Goal: Task Accomplishment & Management: Use online tool/utility

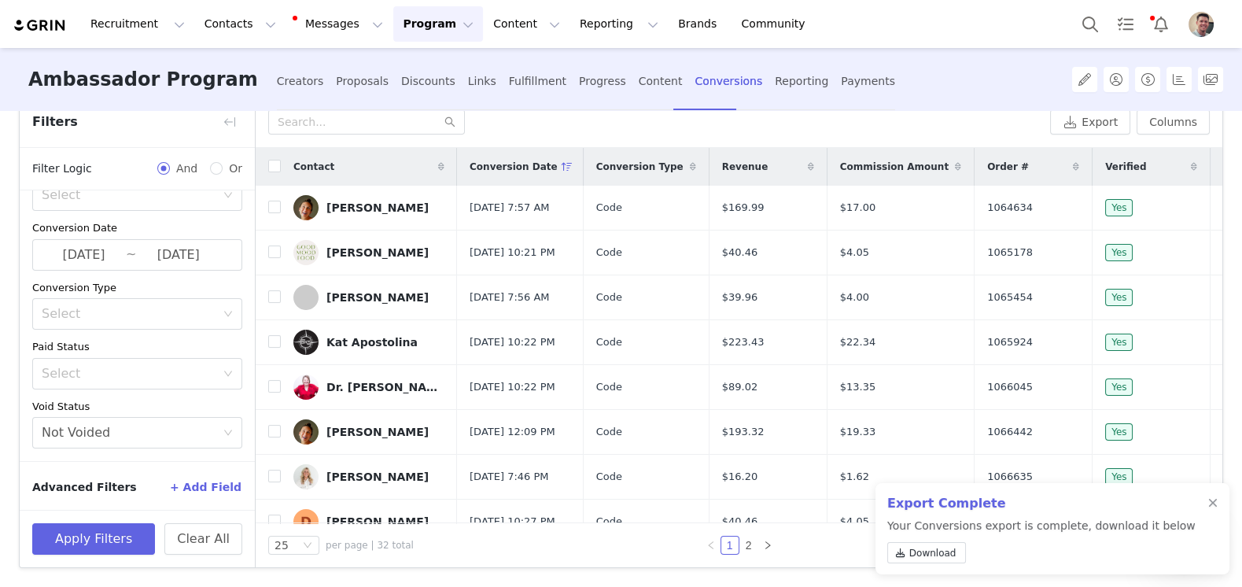
click at [428, 21] on button "Program Program" at bounding box center [438, 23] width 90 height 35
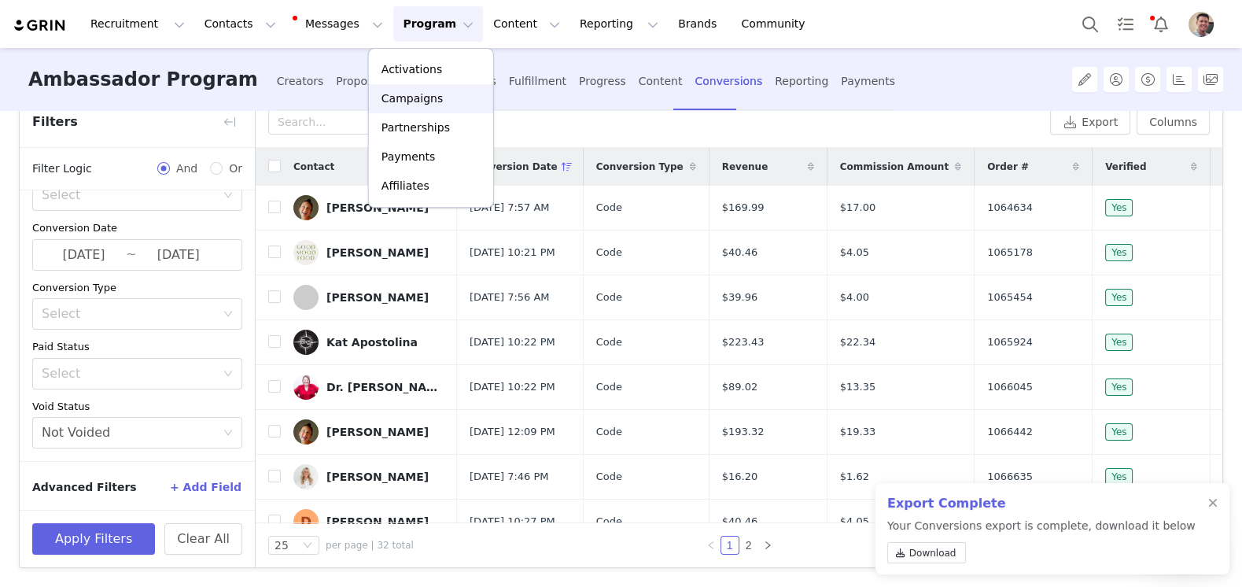
click at [425, 98] on p "Campaigns" at bounding box center [411, 98] width 61 height 17
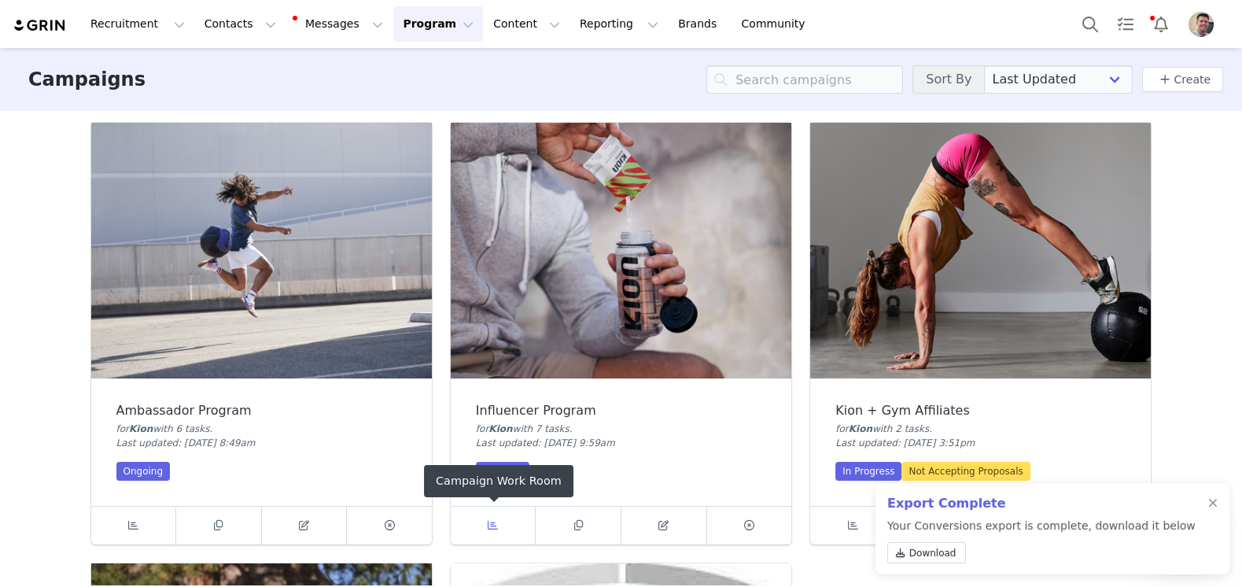
click at [482, 525] on link at bounding box center [494, 526] width 86 height 38
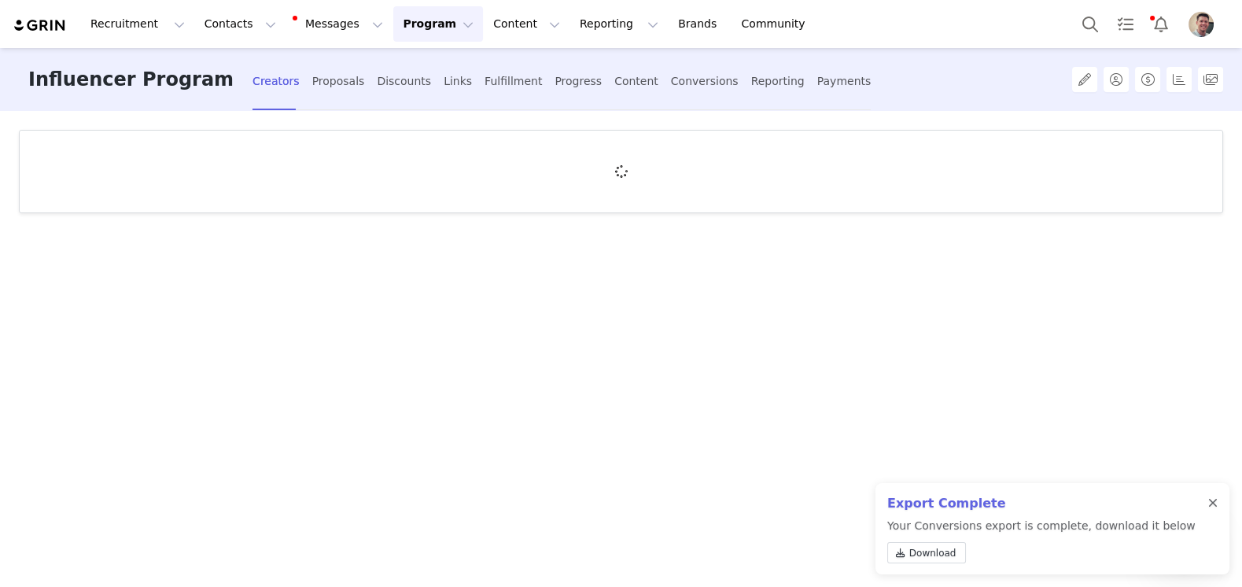
click at [1211, 499] on div at bounding box center [1212, 503] width 9 height 13
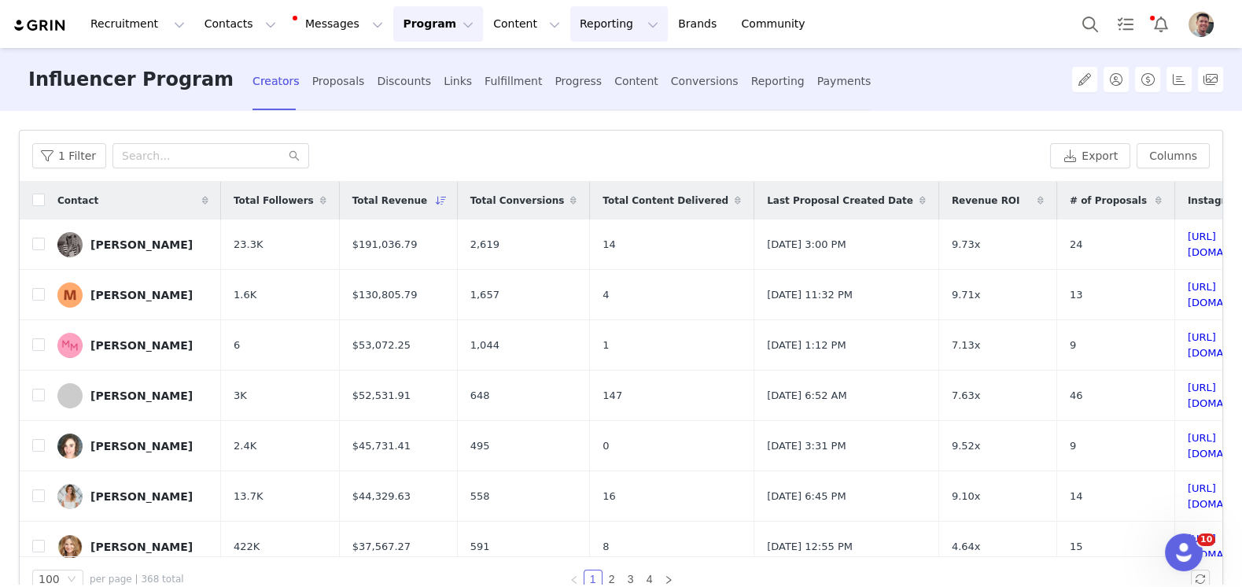
click at [582, 20] on button "Reporting Reporting" at bounding box center [619, 23] width 98 height 35
click at [580, 61] on p "Dashboard" at bounding box center [574, 69] width 60 height 17
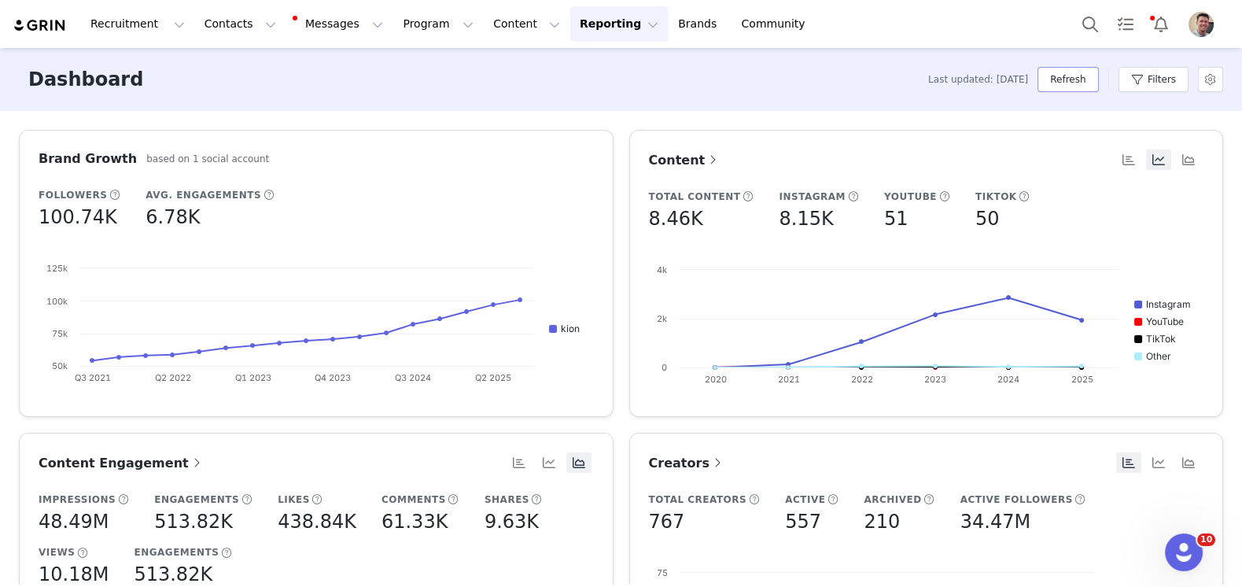
click at [1086, 79] on button "Refresh" at bounding box center [1067, 79] width 61 height 25
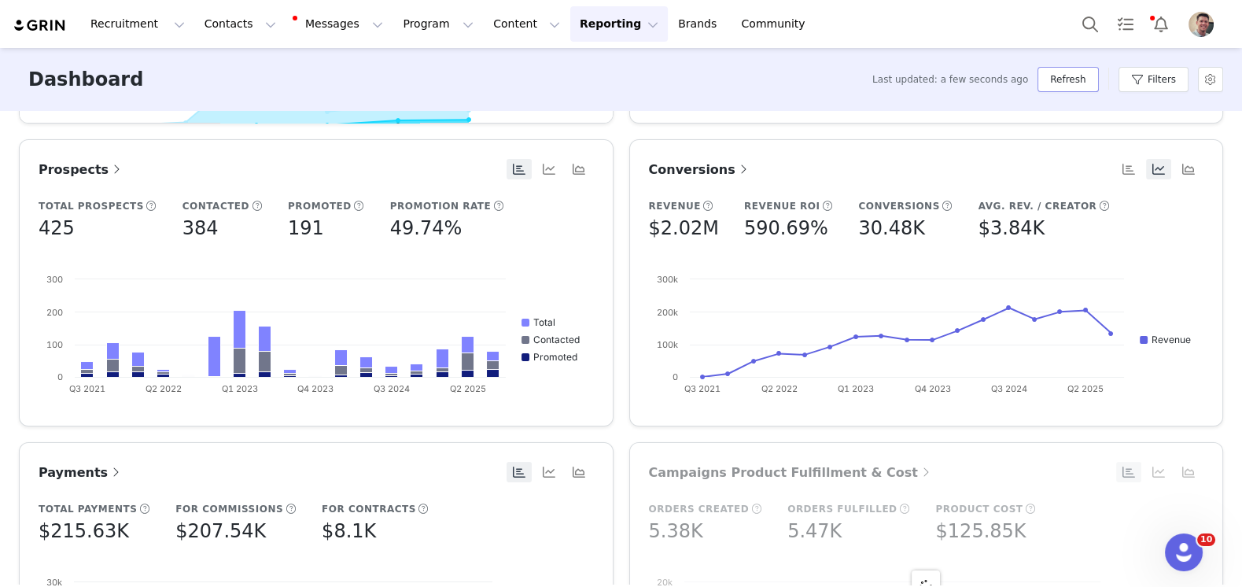
scroll to position [607, 0]
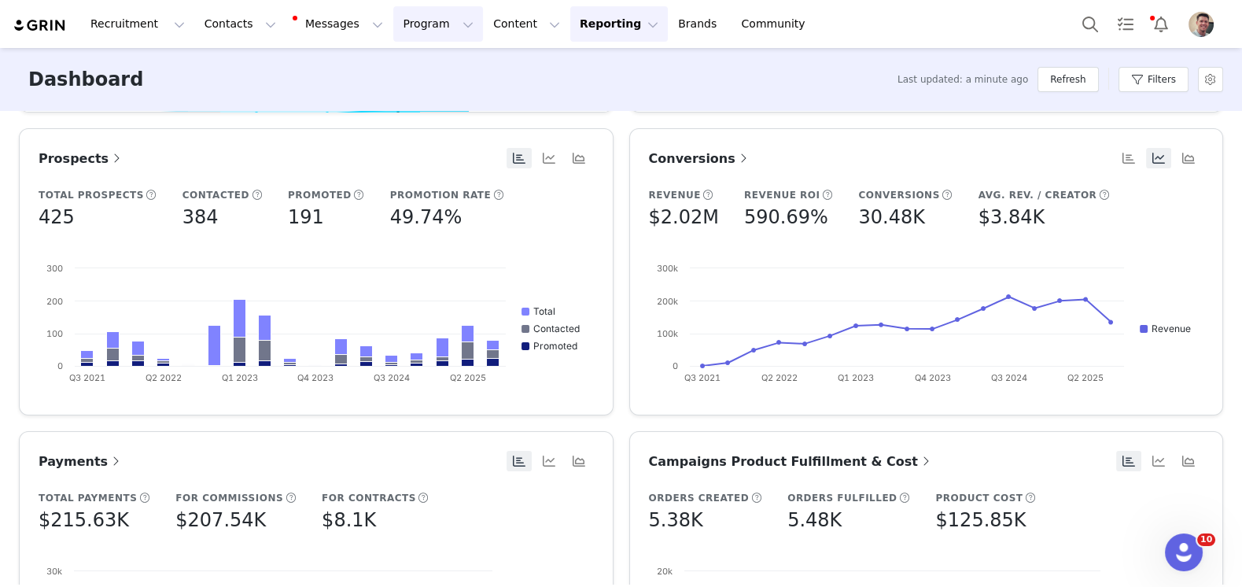
click at [411, 32] on button "Program Program" at bounding box center [438, 23] width 90 height 35
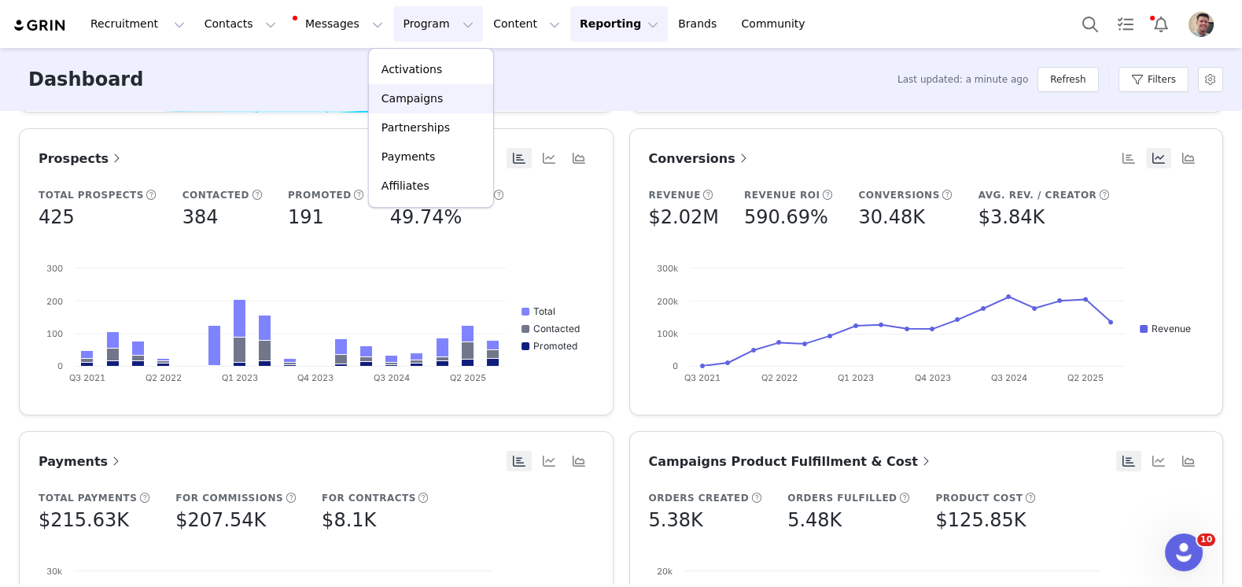
click at [416, 104] on p "Campaigns" at bounding box center [411, 98] width 61 height 17
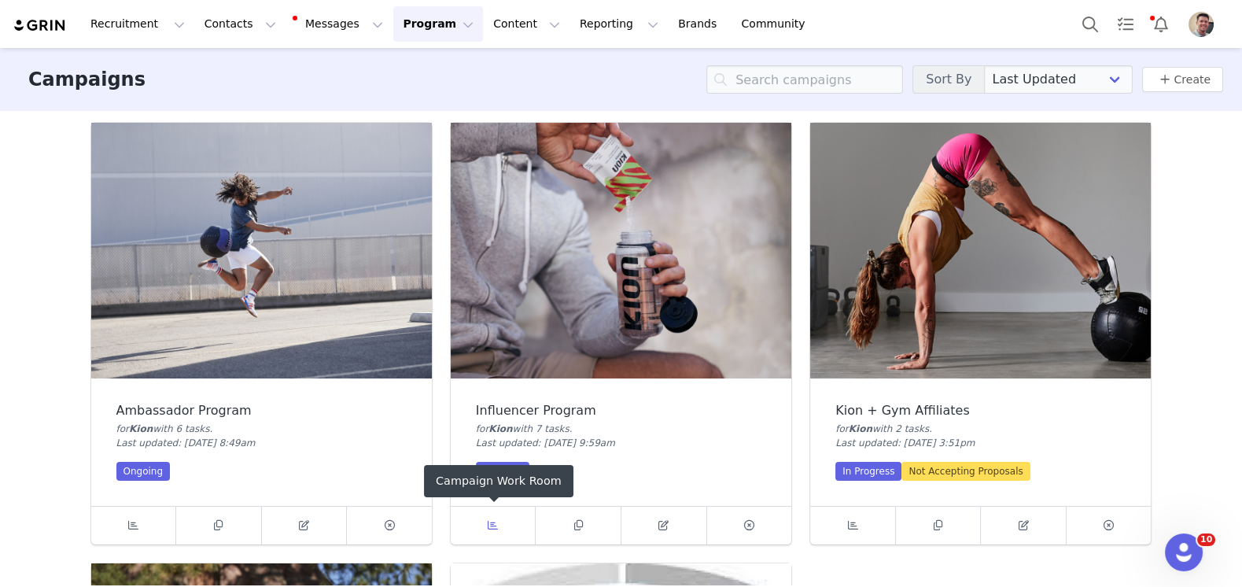
click at [489, 529] on icon at bounding box center [493, 525] width 10 height 10
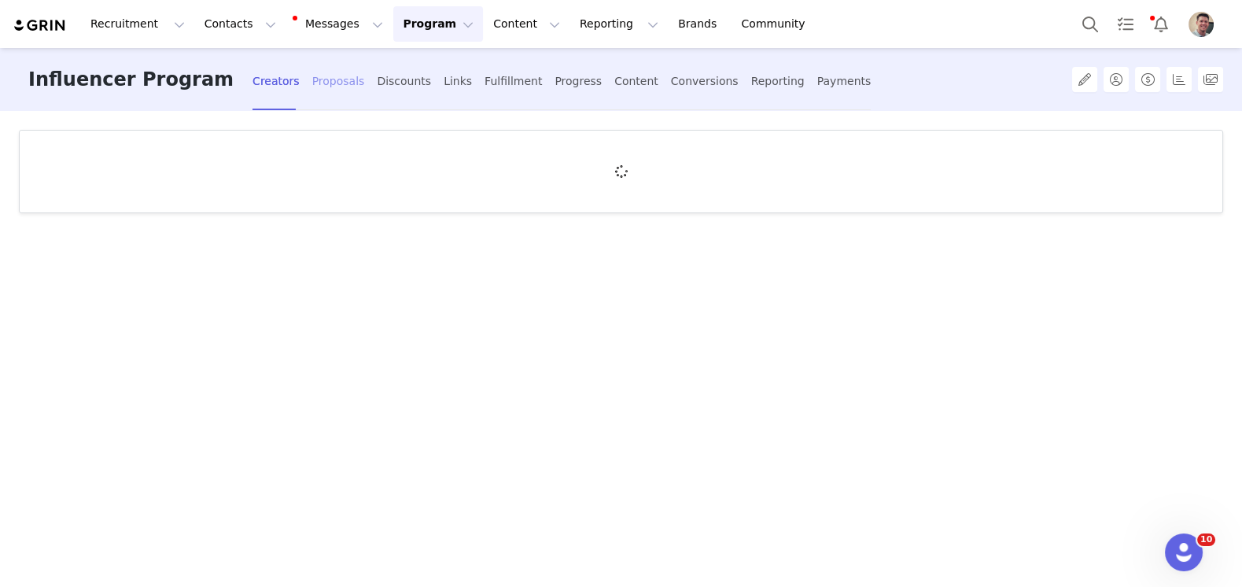
click at [312, 79] on div "Proposals" at bounding box center [338, 82] width 53 height 42
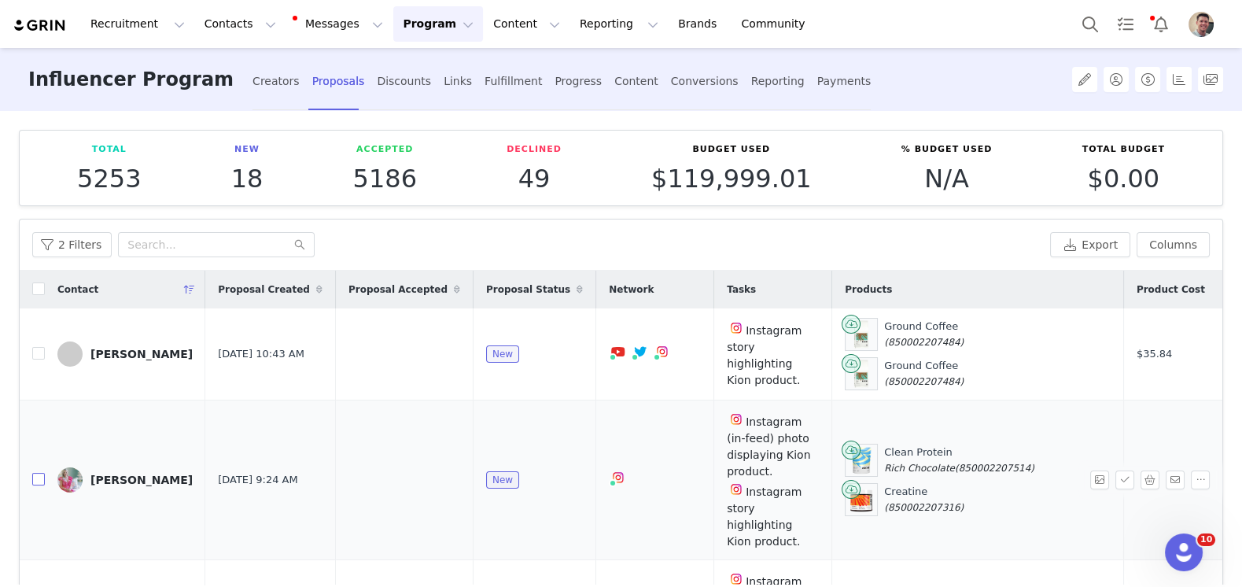
click at [39, 473] on input "checkbox" at bounding box center [38, 479] width 13 height 13
checkbox input "true"
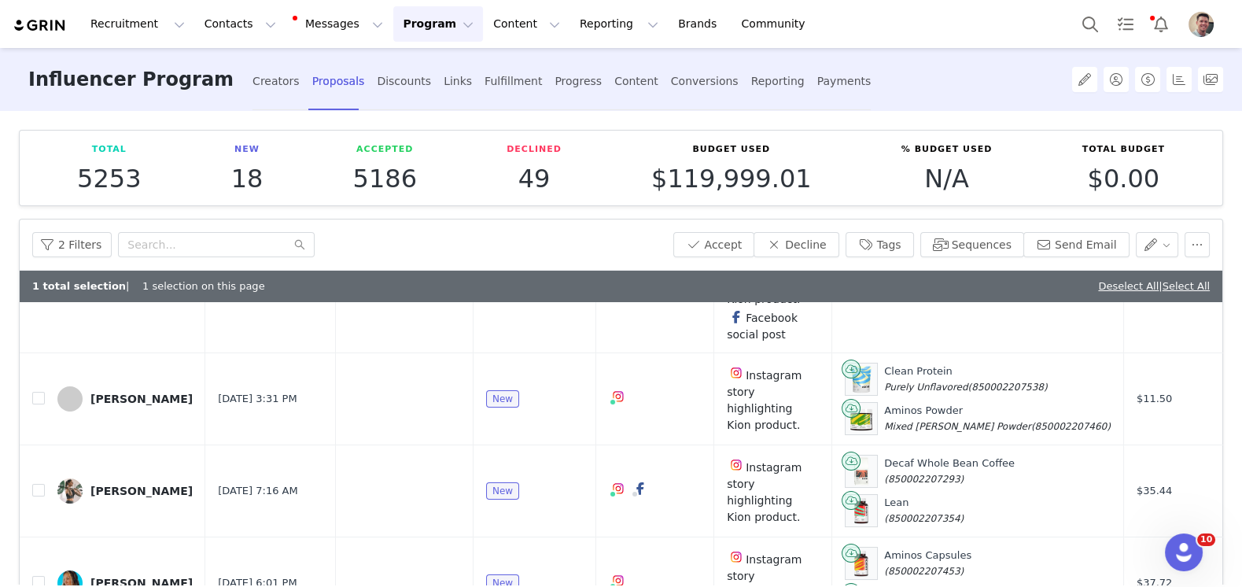
scroll to position [485, 0]
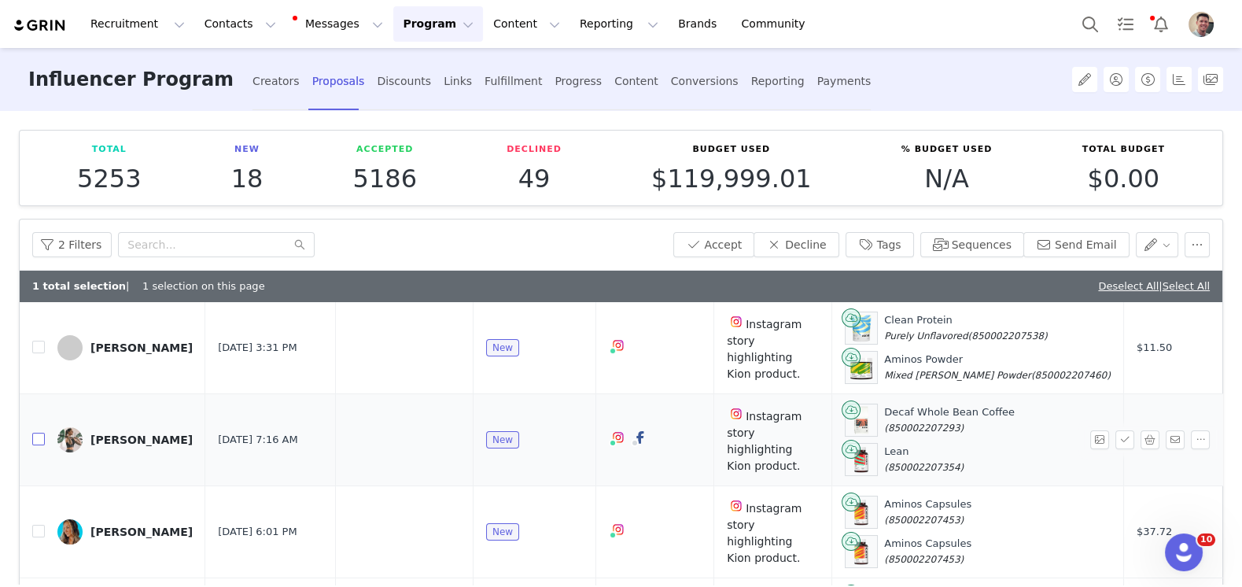
click at [38, 433] on input "checkbox" at bounding box center [38, 439] width 13 height 13
checkbox input "true"
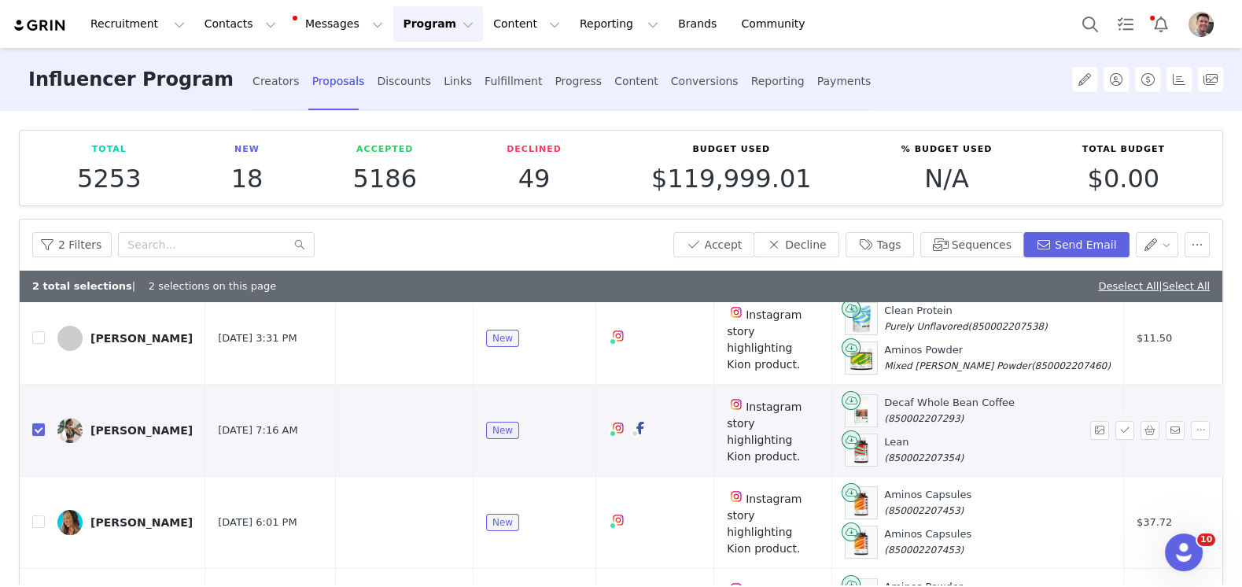
scroll to position [446, 0]
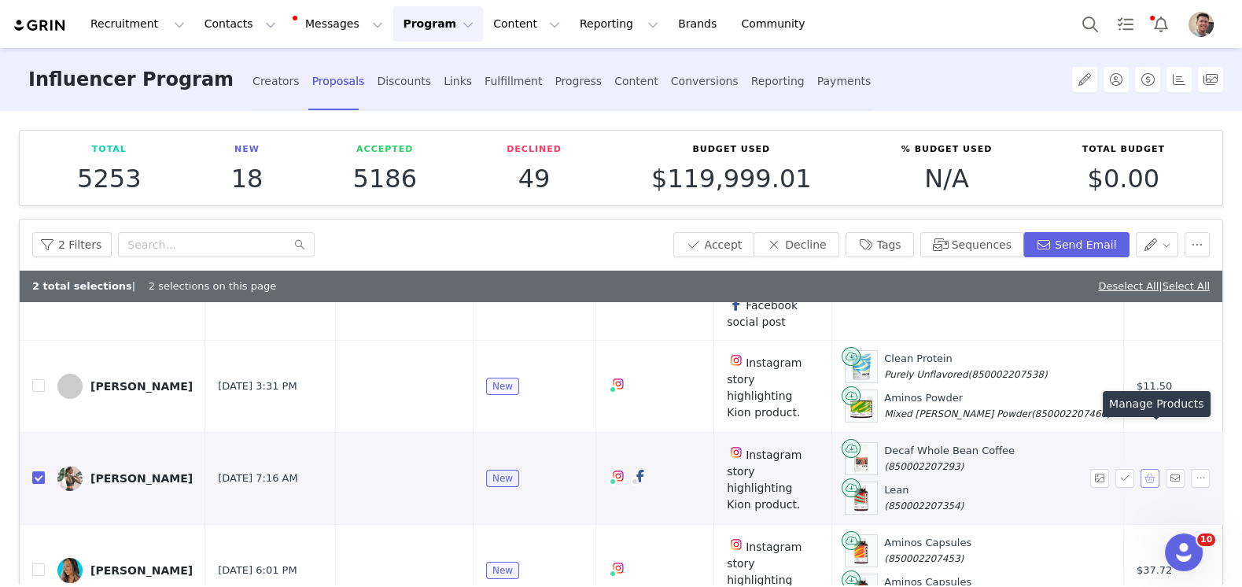
click at [1148, 469] on button "button" at bounding box center [1150, 478] width 19 height 19
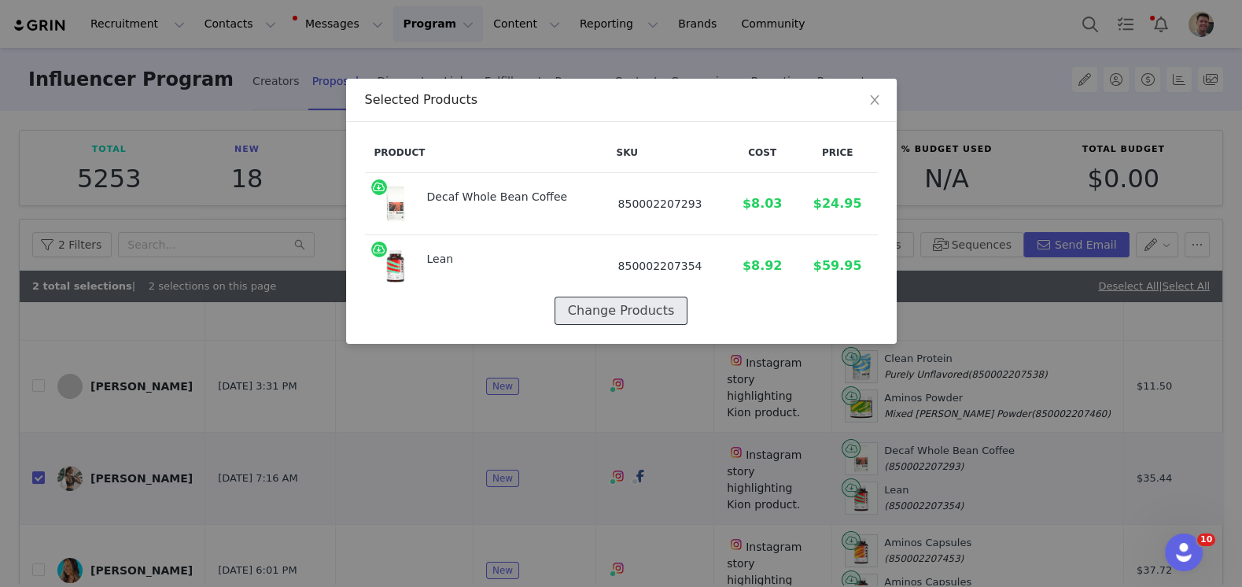
click at [613, 311] on button "Change Products" at bounding box center [621, 311] width 133 height 28
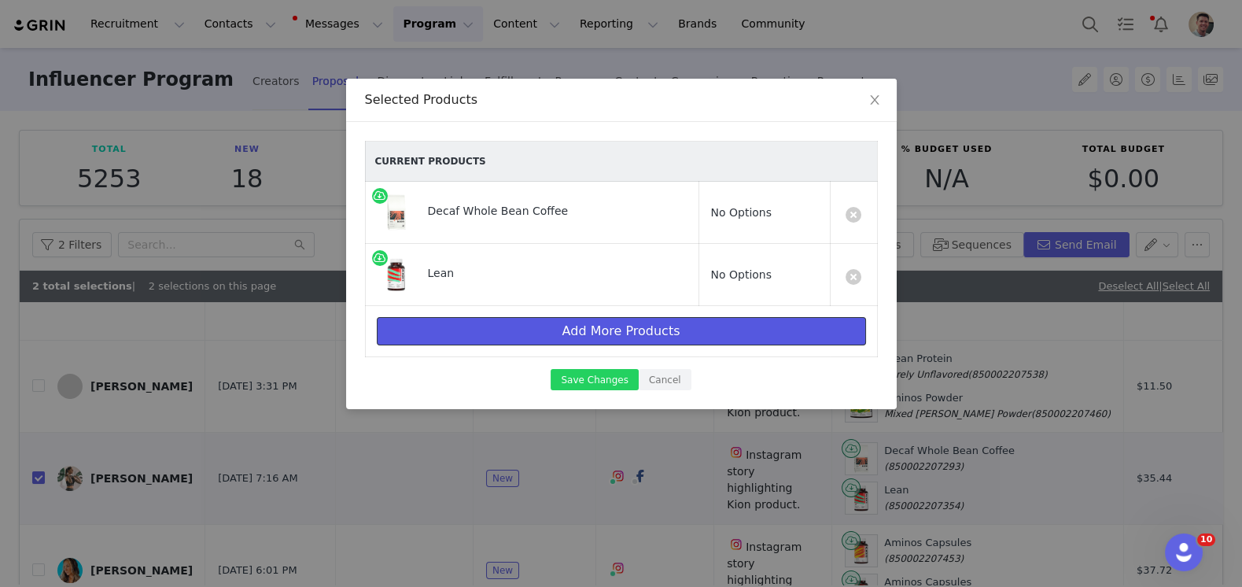
click at [613, 331] on button "Add More Products" at bounding box center [621, 331] width 489 height 28
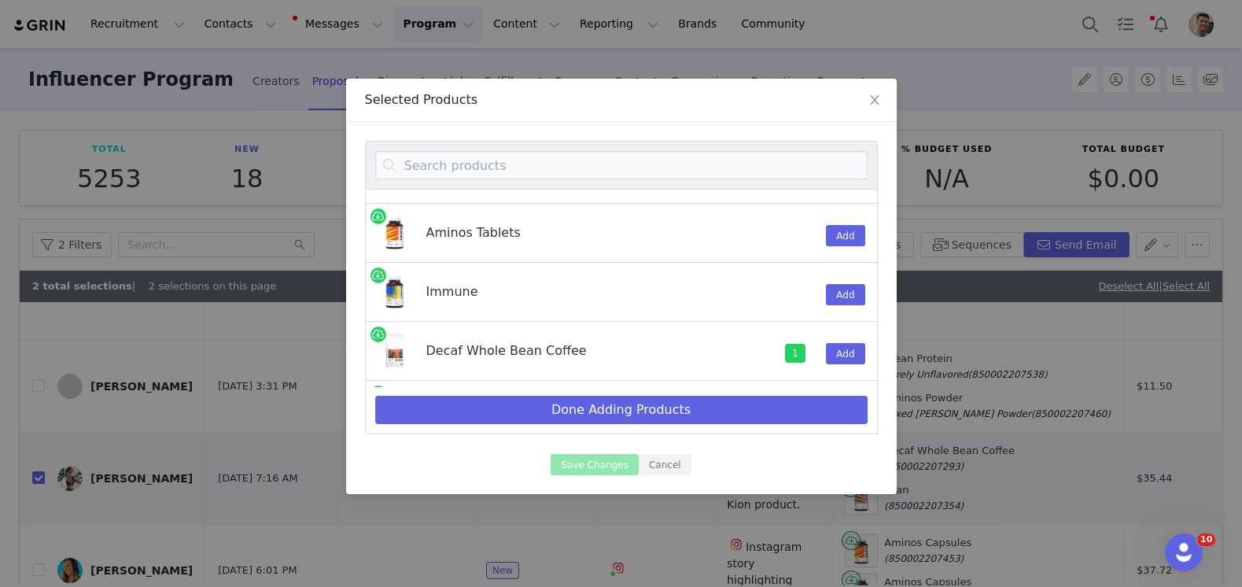
scroll to position [515, 0]
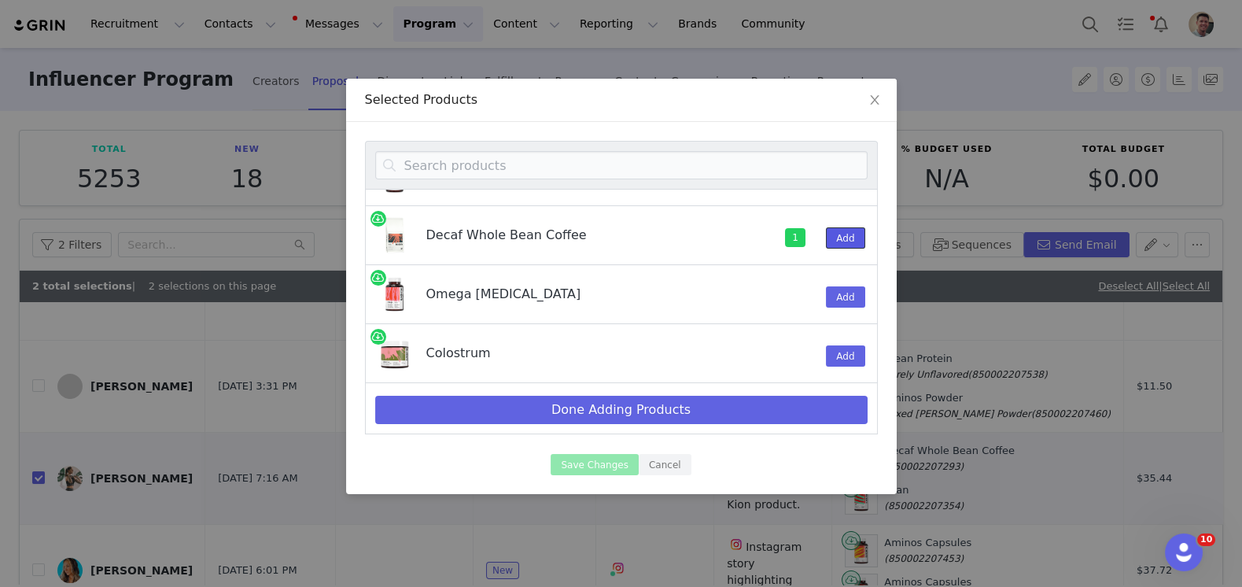
click at [847, 229] on button "Add" at bounding box center [845, 237] width 39 height 21
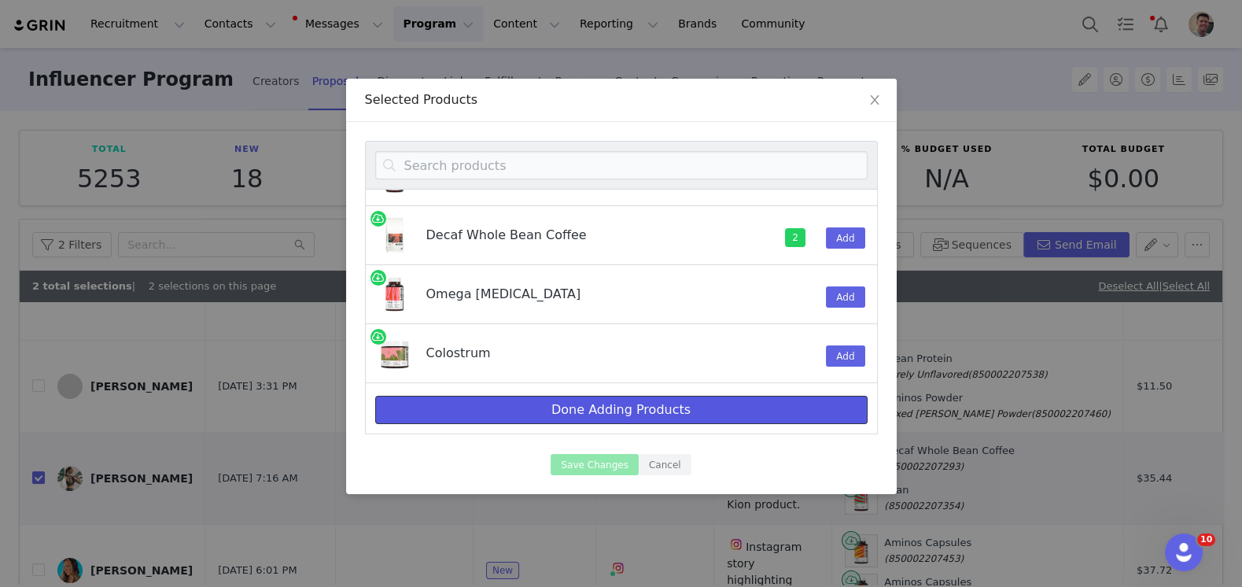
click at [633, 404] on button "Done Adding Products" at bounding box center [621, 410] width 492 height 28
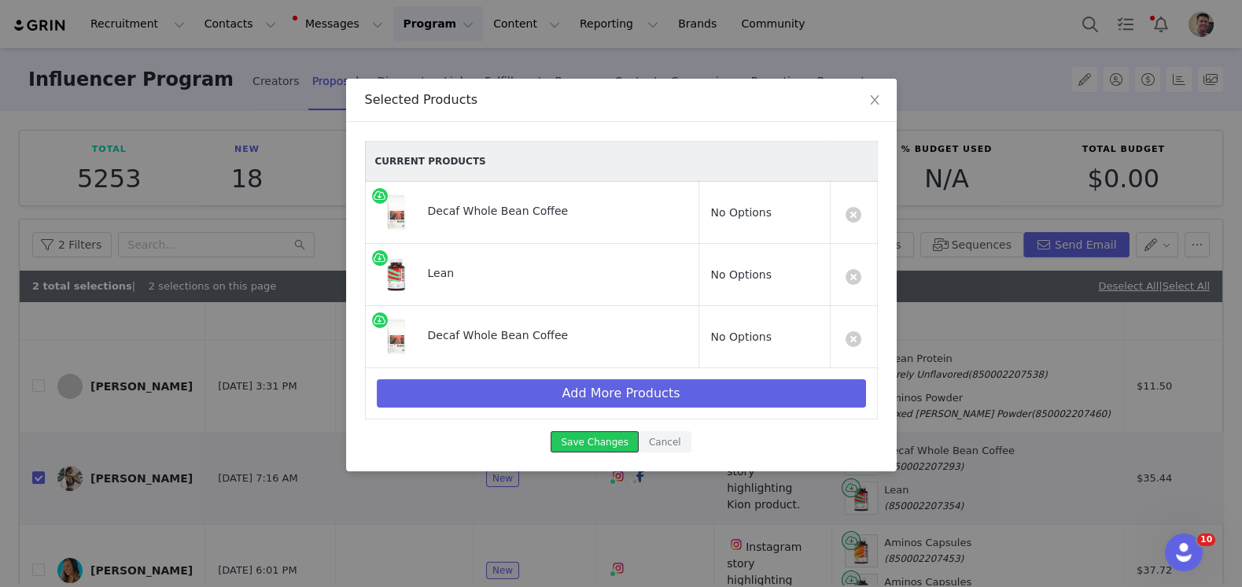
click at [599, 435] on button "Save Changes" at bounding box center [594, 441] width 87 height 21
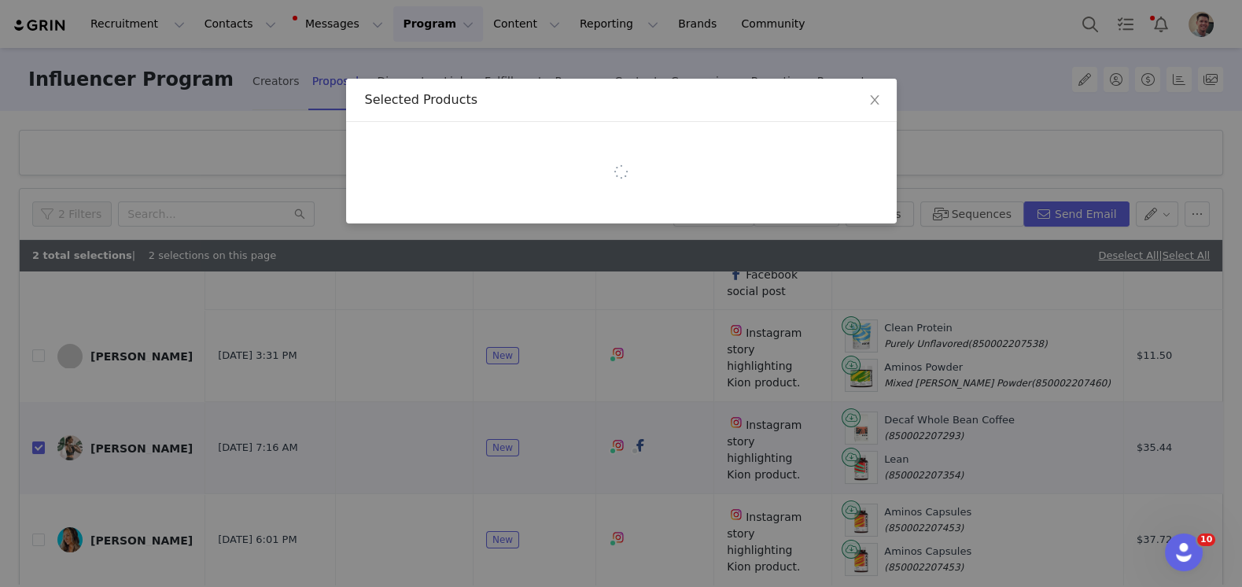
scroll to position [0, 0]
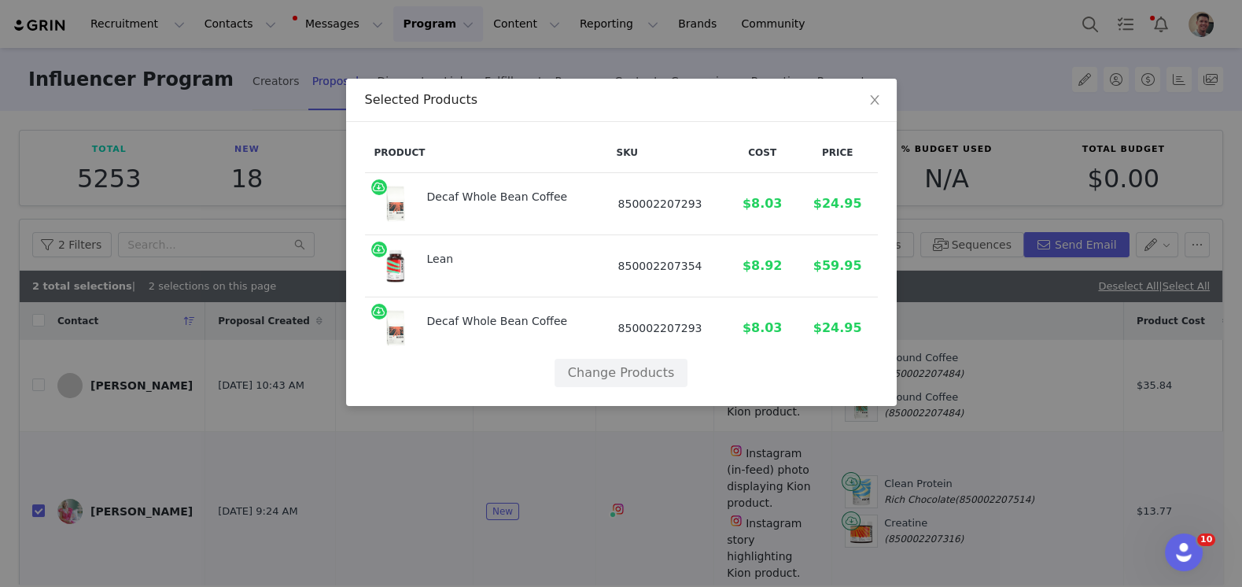
click at [408, 448] on div "Selected Products Product SKU Cost Price Decaf Whole Bean Coffee 850002207293 $…" at bounding box center [621, 293] width 1242 height 587
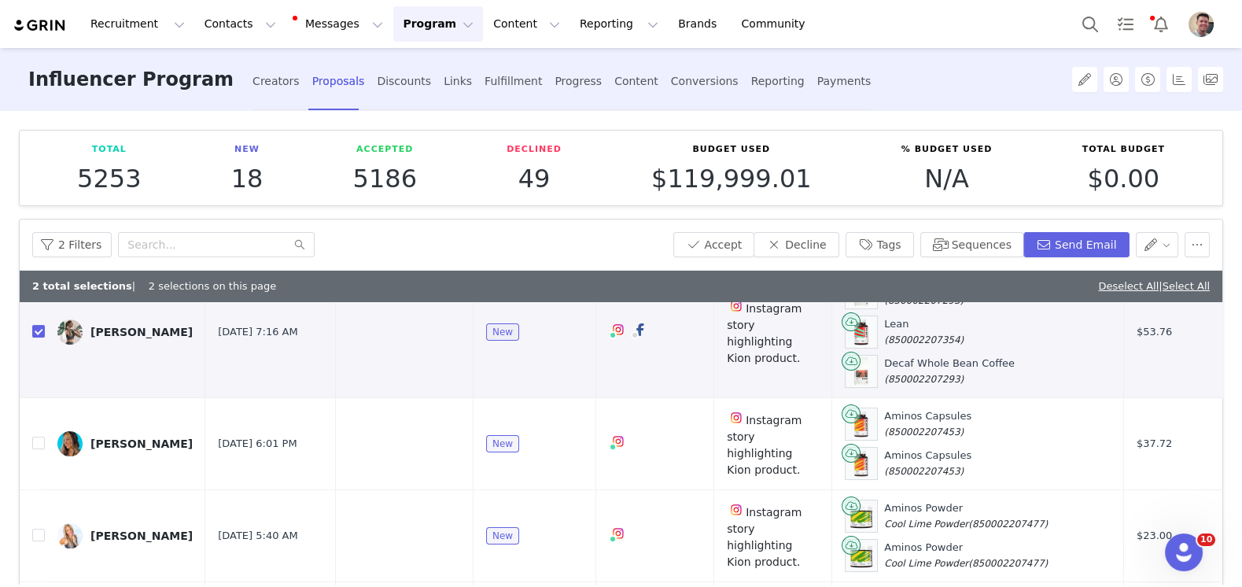
scroll to position [649, 0]
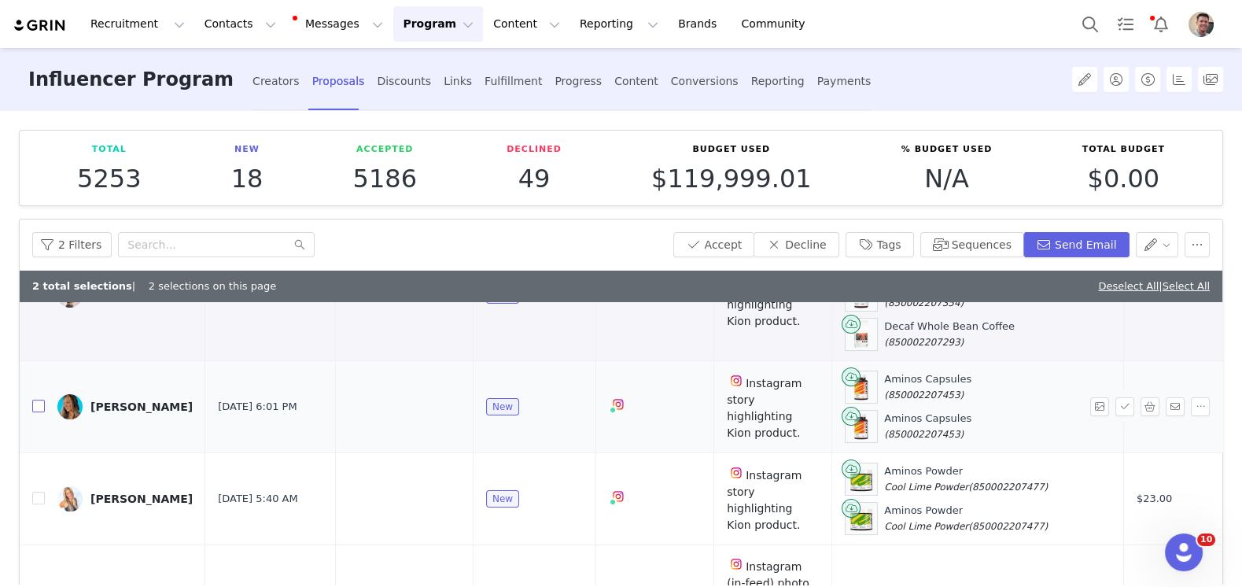
click at [37, 400] on input "checkbox" at bounding box center [38, 406] width 13 height 13
checkbox input "true"
click at [37, 492] on input "checkbox" at bounding box center [38, 498] width 13 height 13
checkbox input "true"
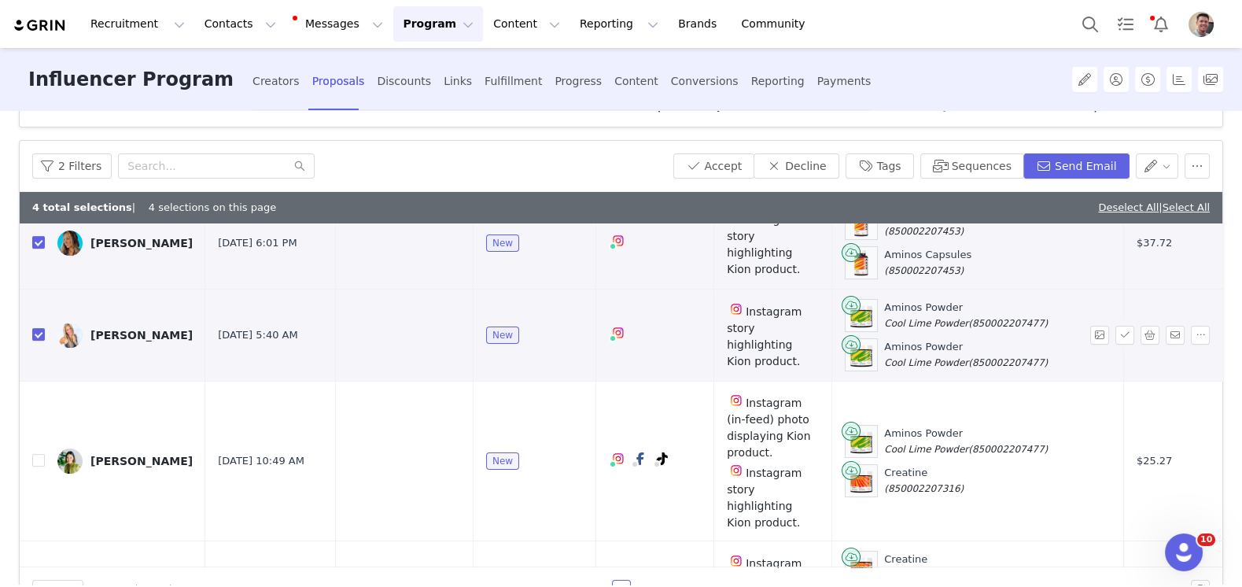
scroll to position [123, 0]
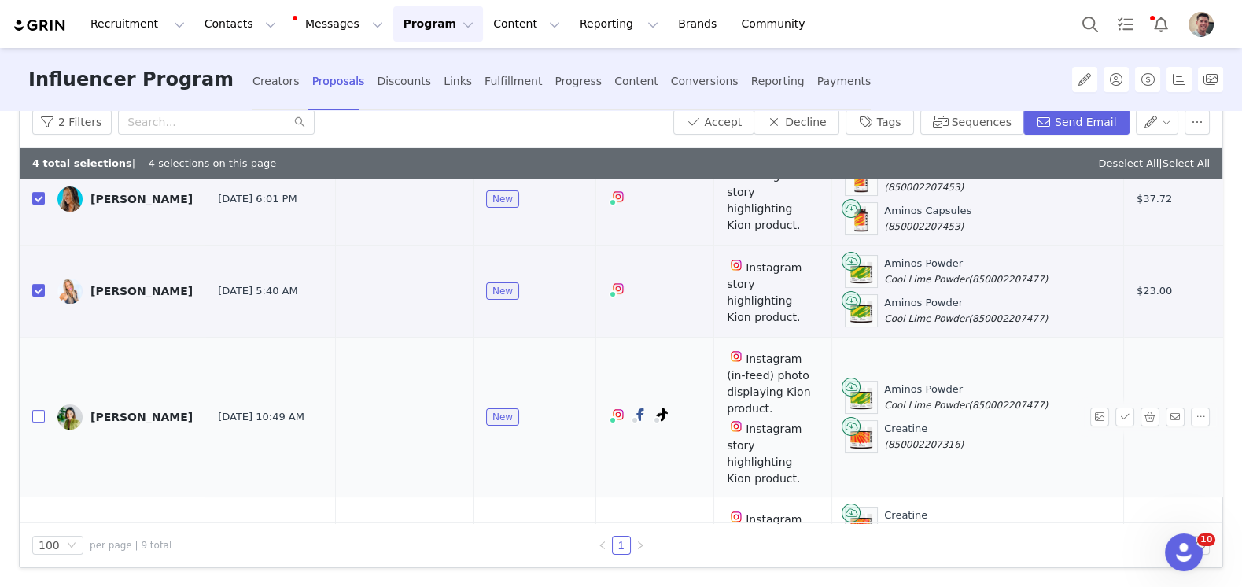
click at [36, 410] on input "checkbox" at bounding box center [38, 416] width 13 height 13
checkbox input "true"
click at [40, 536] on input "checkbox" at bounding box center [38, 542] width 13 height 13
checkbox input "true"
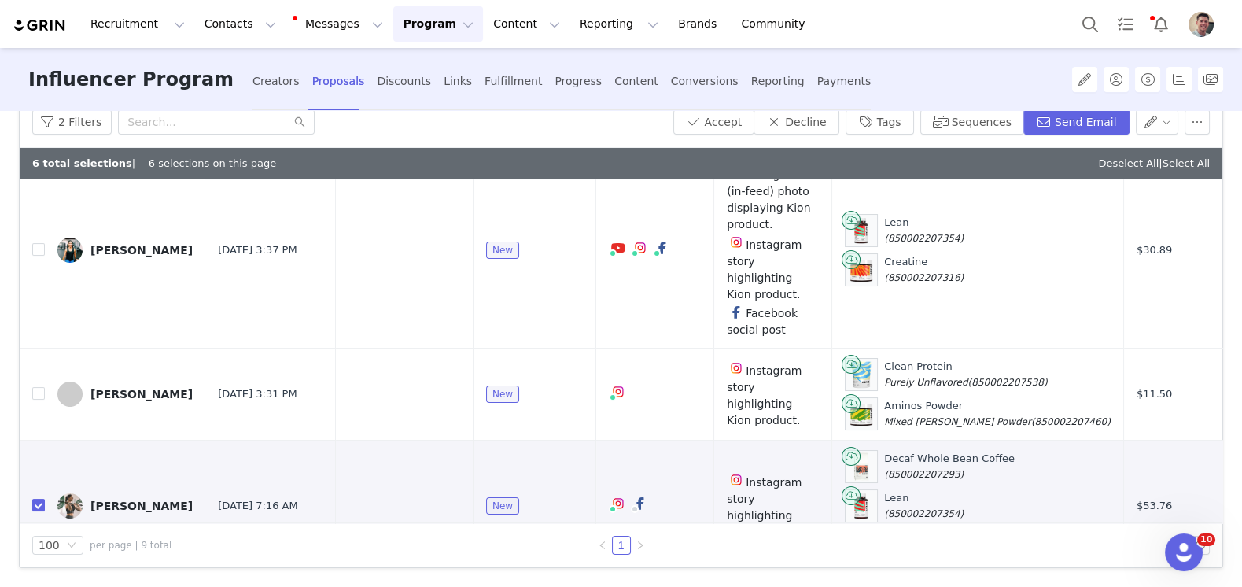
scroll to position [309, 0]
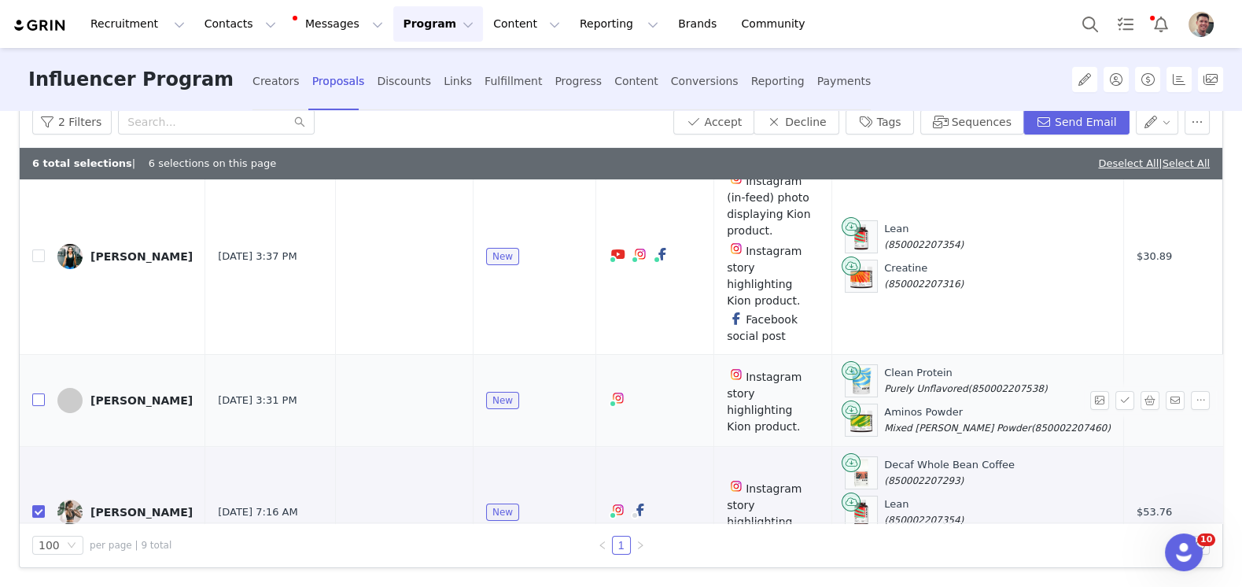
click at [39, 393] on input "checkbox" at bounding box center [38, 399] width 13 height 13
checkbox input "true"
click at [37, 250] on input "checkbox" at bounding box center [38, 256] width 13 height 13
checkbox input "true"
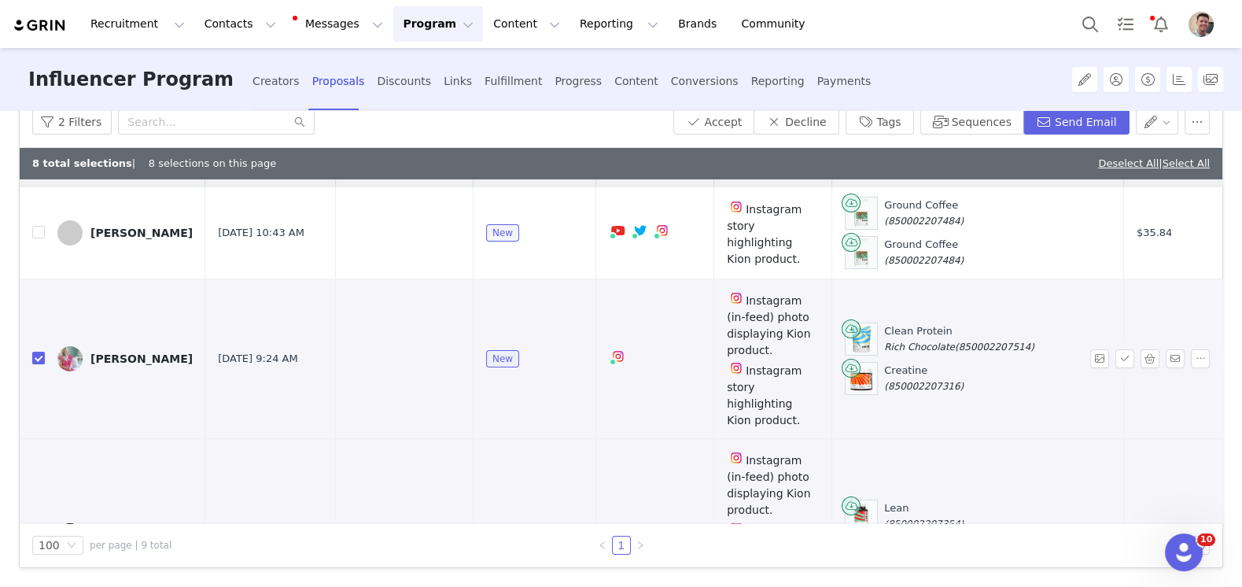
scroll to position [0, 0]
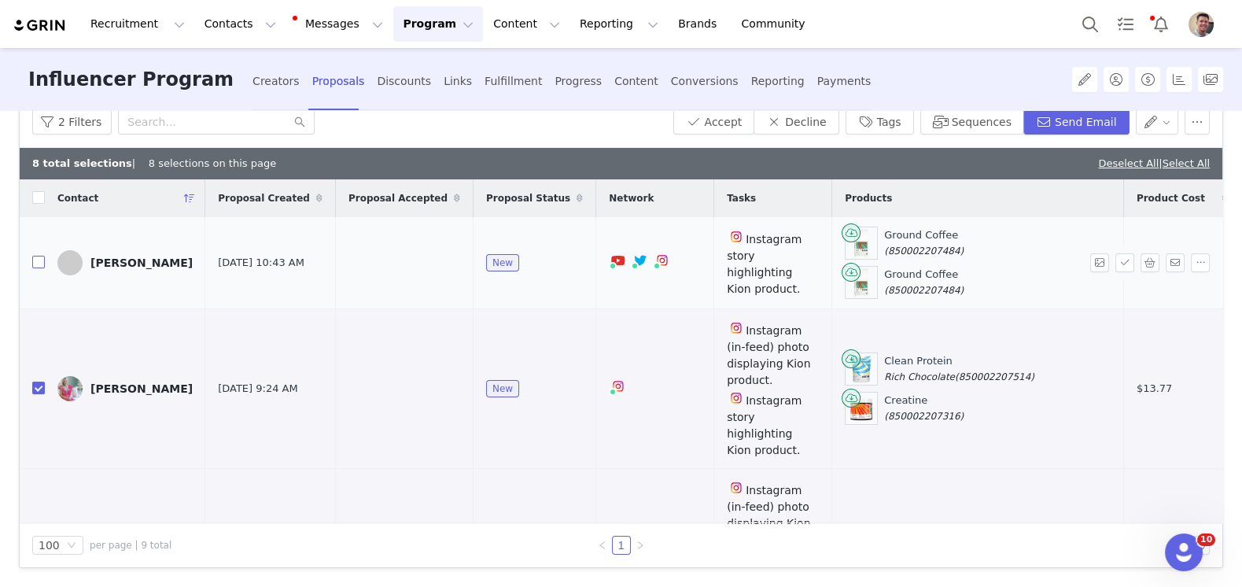
click at [35, 257] on input "checkbox" at bounding box center [38, 262] width 13 height 13
checkbox input "true"
click at [751, 101] on div "Reporting" at bounding box center [777, 82] width 53 height 42
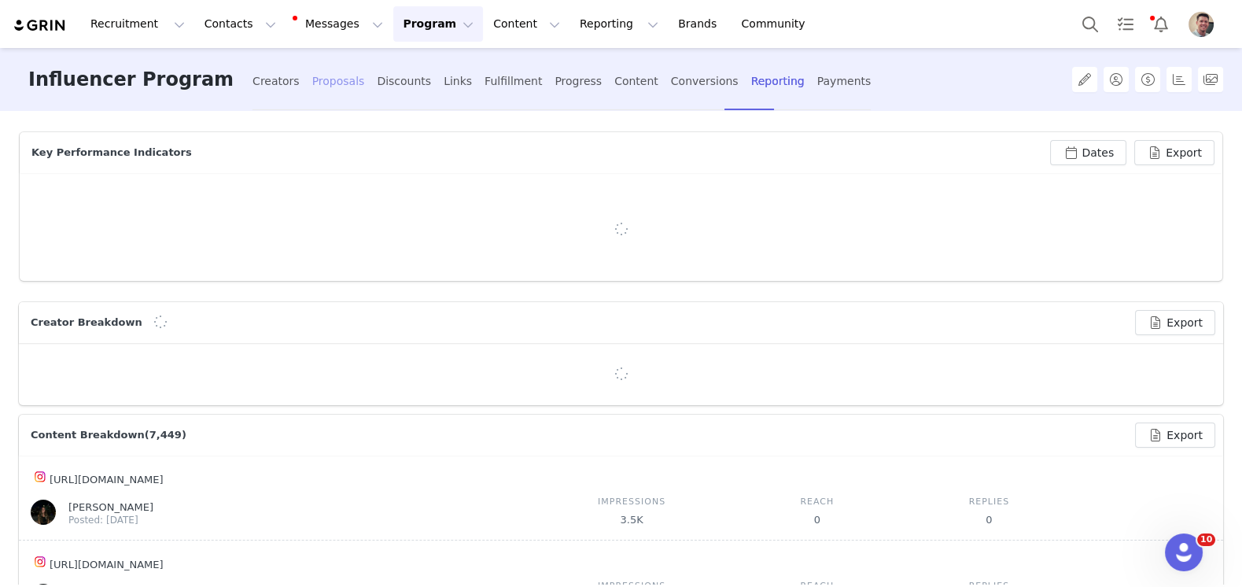
click at [312, 84] on div "Proposals" at bounding box center [338, 82] width 53 height 42
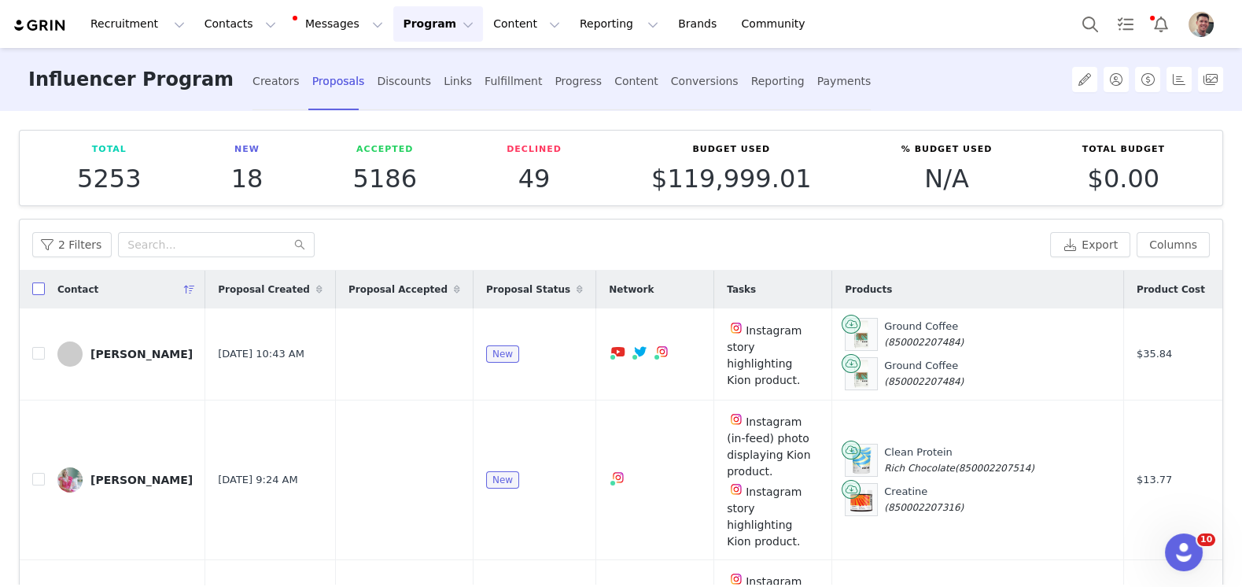
click at [39, 290] on input "checkbox" at bounding box center [38, 288] width 13 height 13
checkbox input "true"
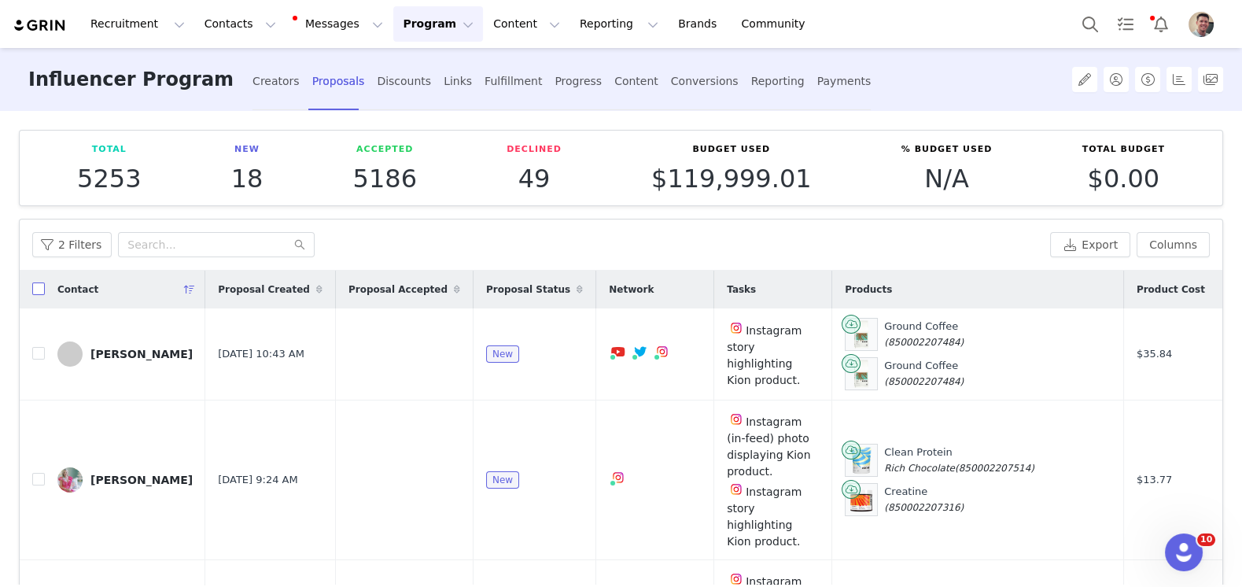
checkbox input "true"
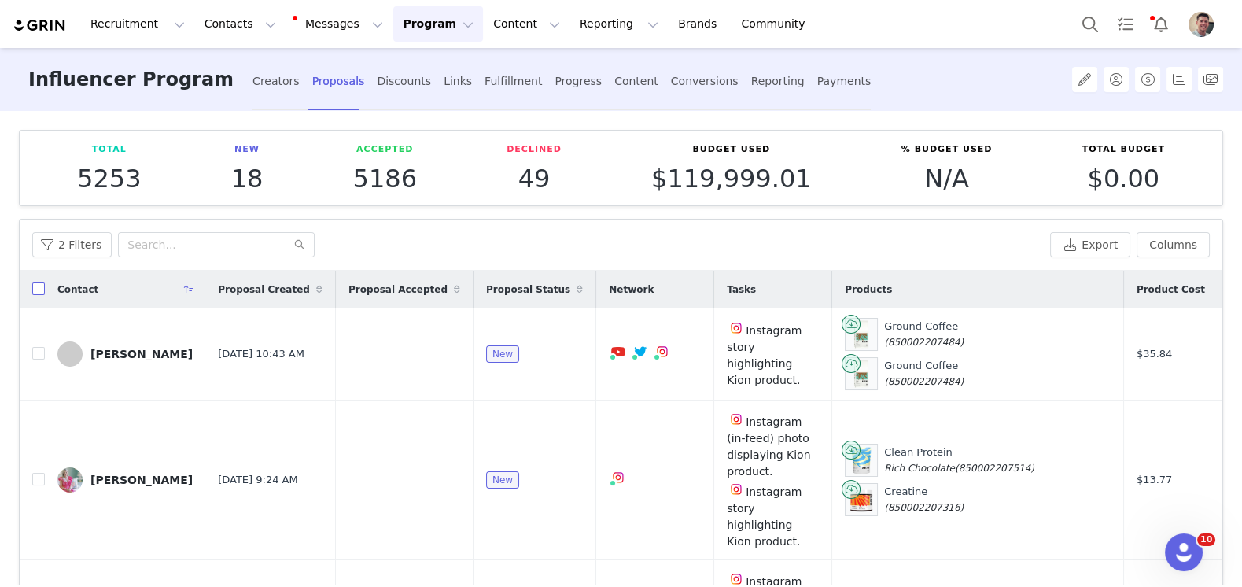
checkbox input "true"
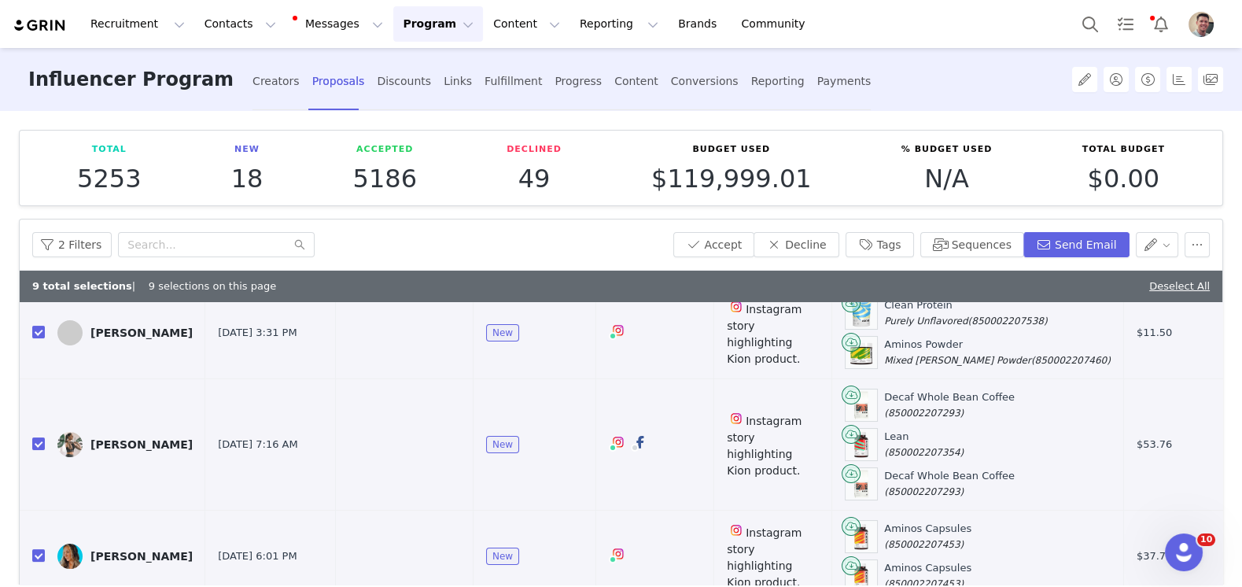
scroll to position [521, 0]
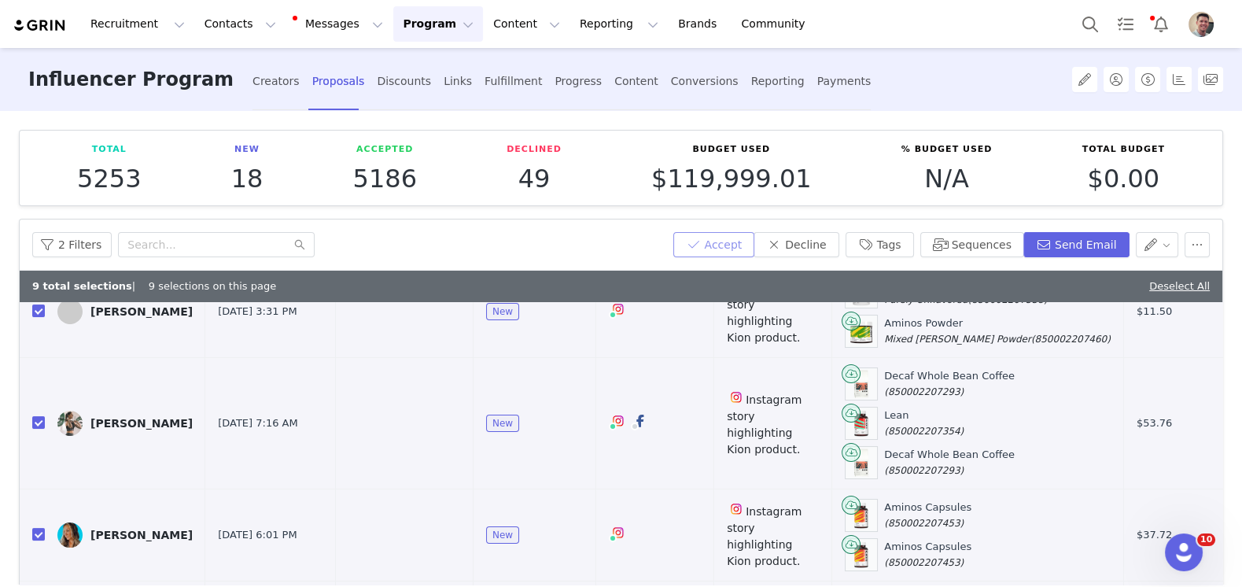
click at [737, 245] on button "Accept" at bounding box center [714, 244] width 82 height 25
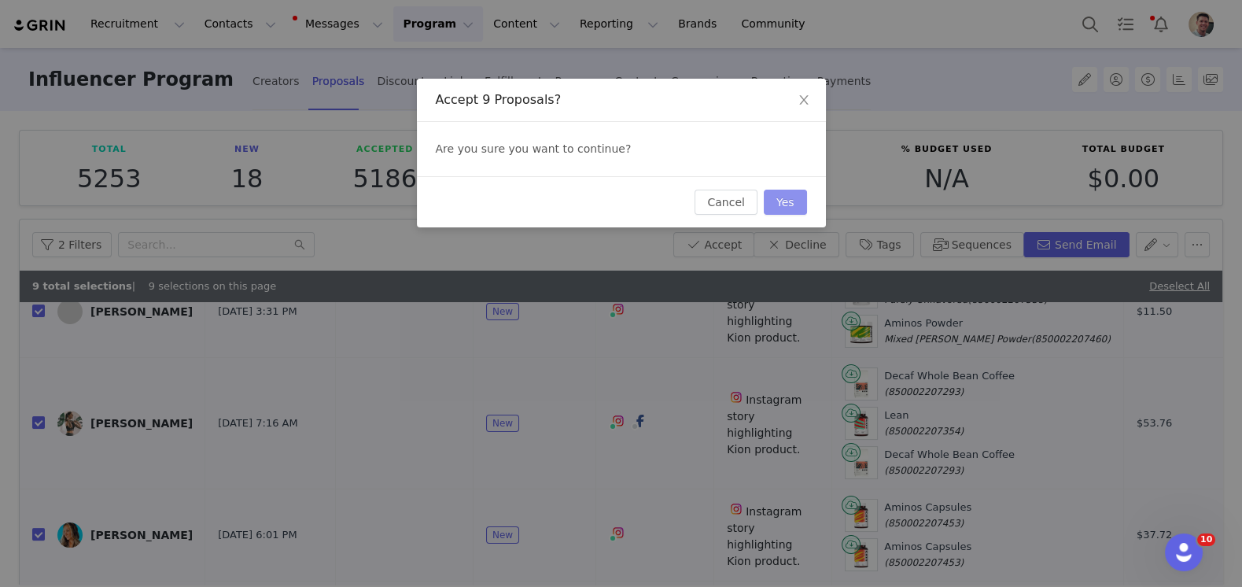
click at [789, 198] on button "Yes" at bounding box center [785, 202] width 43 height 25
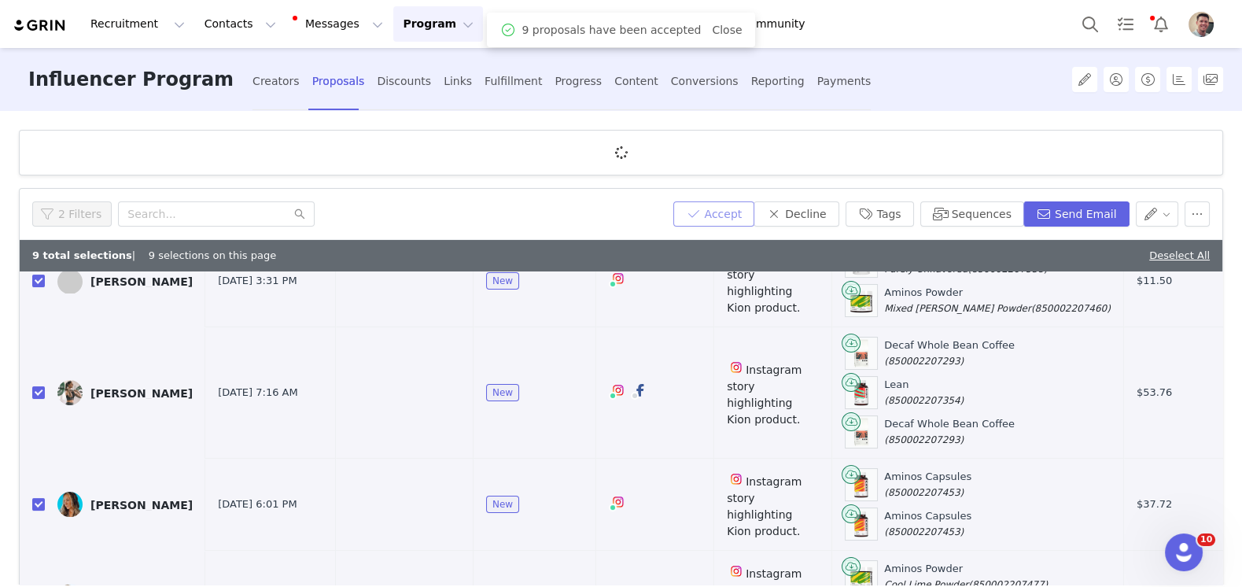
scroll to position [0, 0]
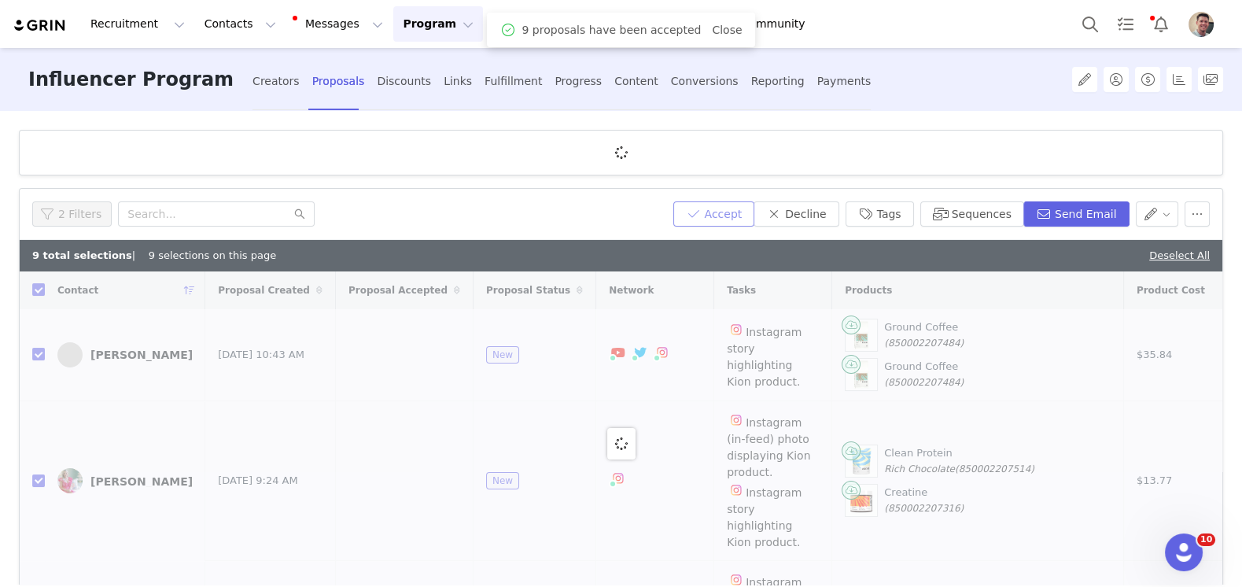
checkbox input "false"
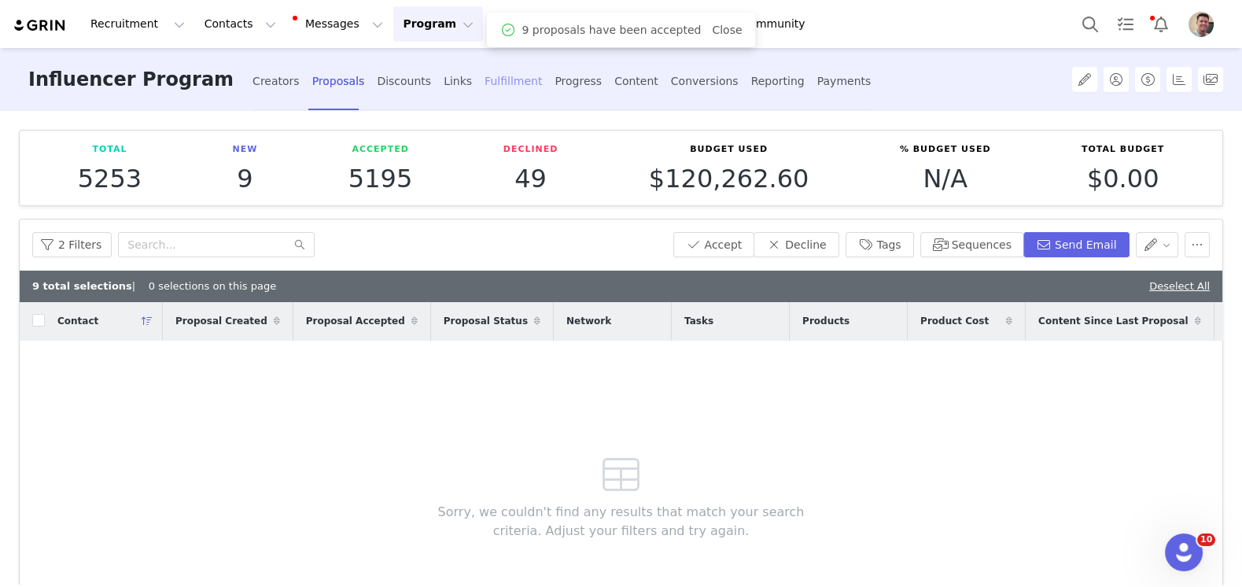
click at [485, 79] on div "Fulfillment" at bounding box center [513, 82] width 57 height 42
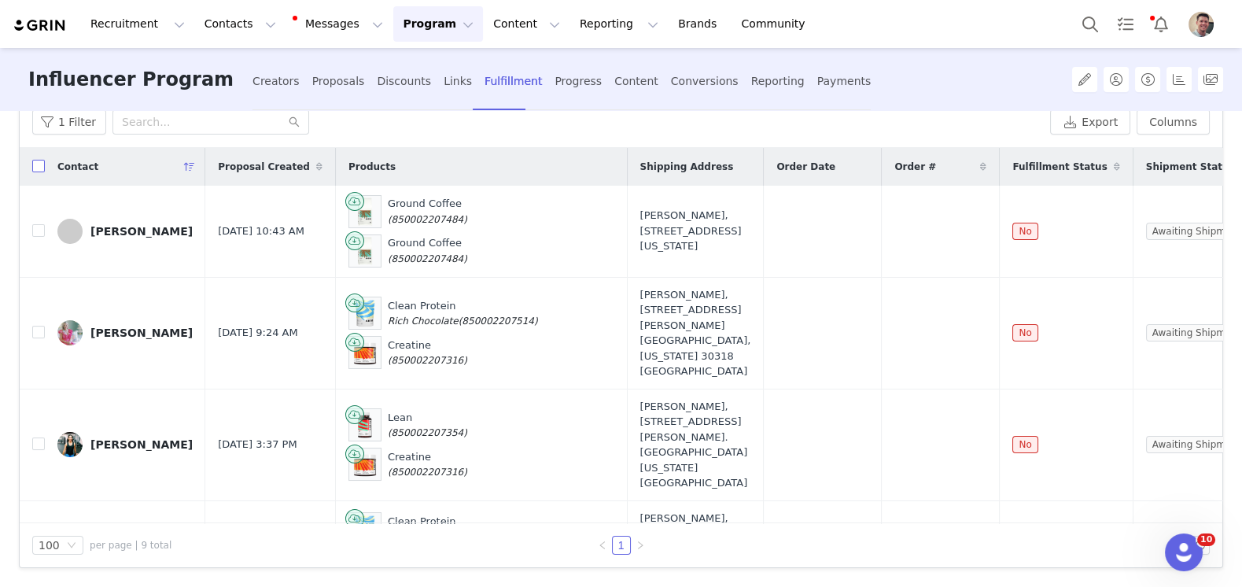
click at [35, 161] on input "checkbox" at bounding box center [38, 166] width 13 height 13
checkbox input "true"
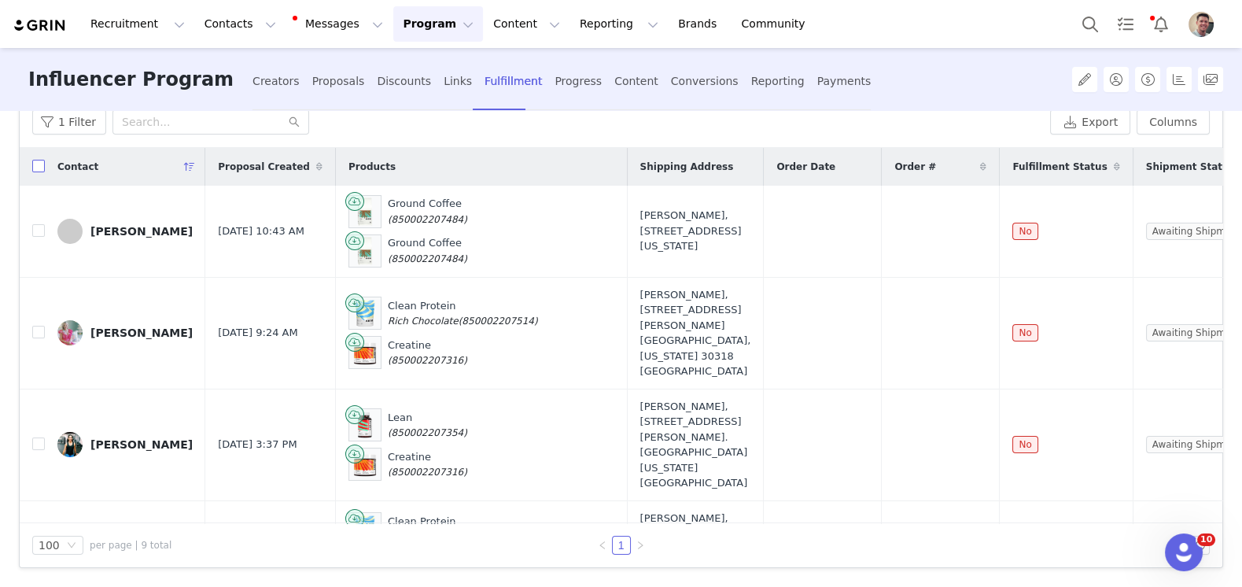
checkbox input "true"
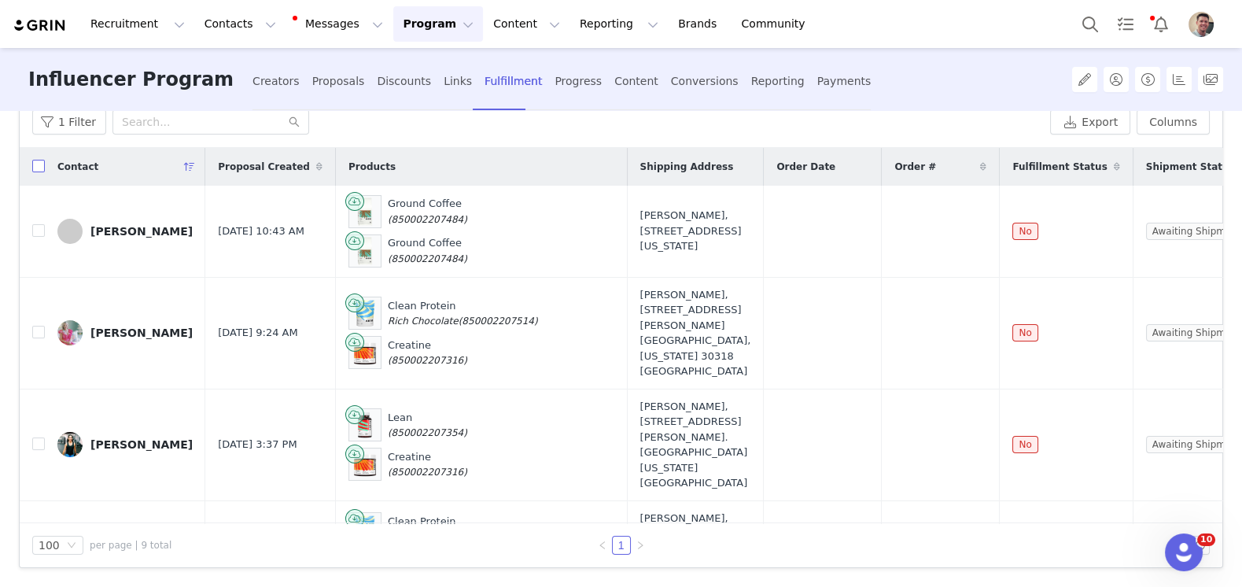
checkbox input "true"
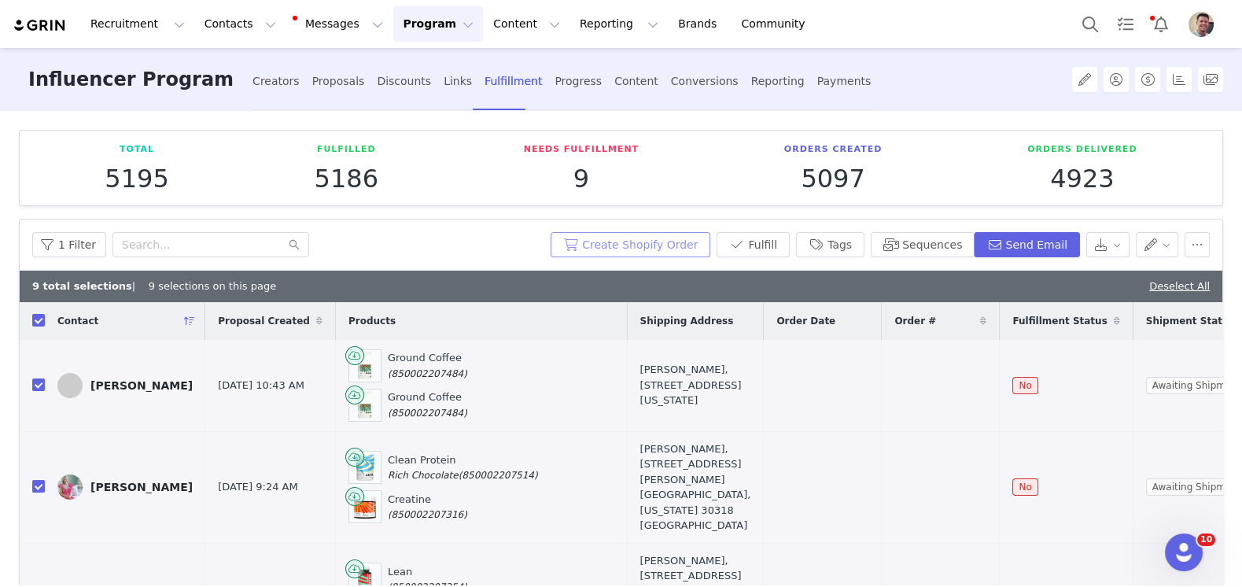
click at [676, 241] on button "Create Shopify Order" at bounding box center [631, 244] width 160 height 25
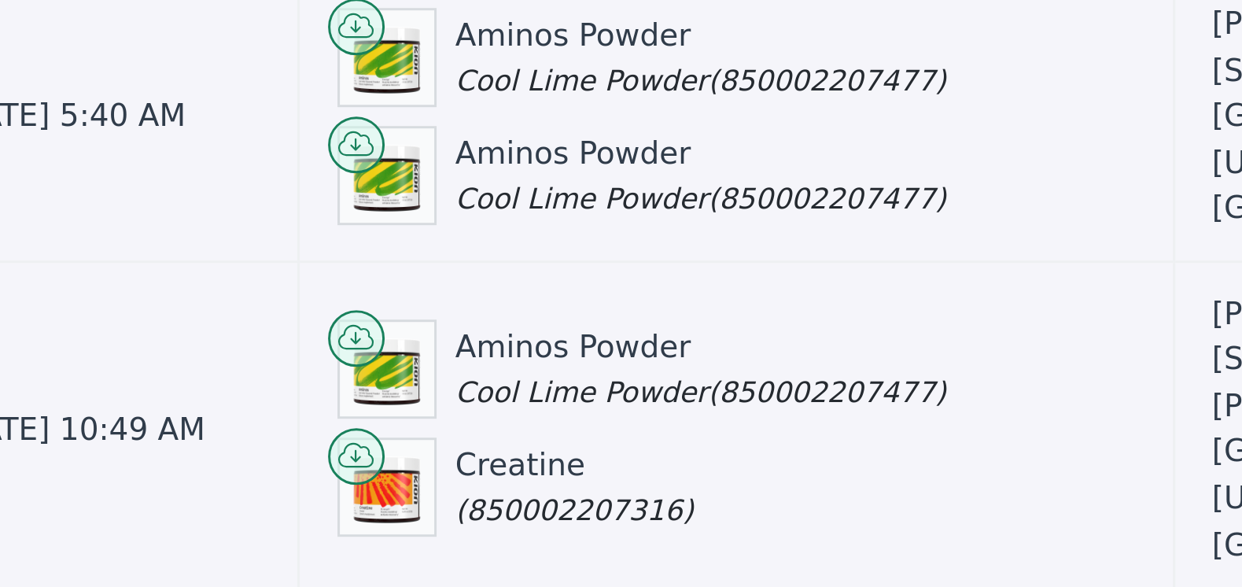
scroll to position [52, 0]
